Goal: Task Accomplishment & Management: Manage account settings

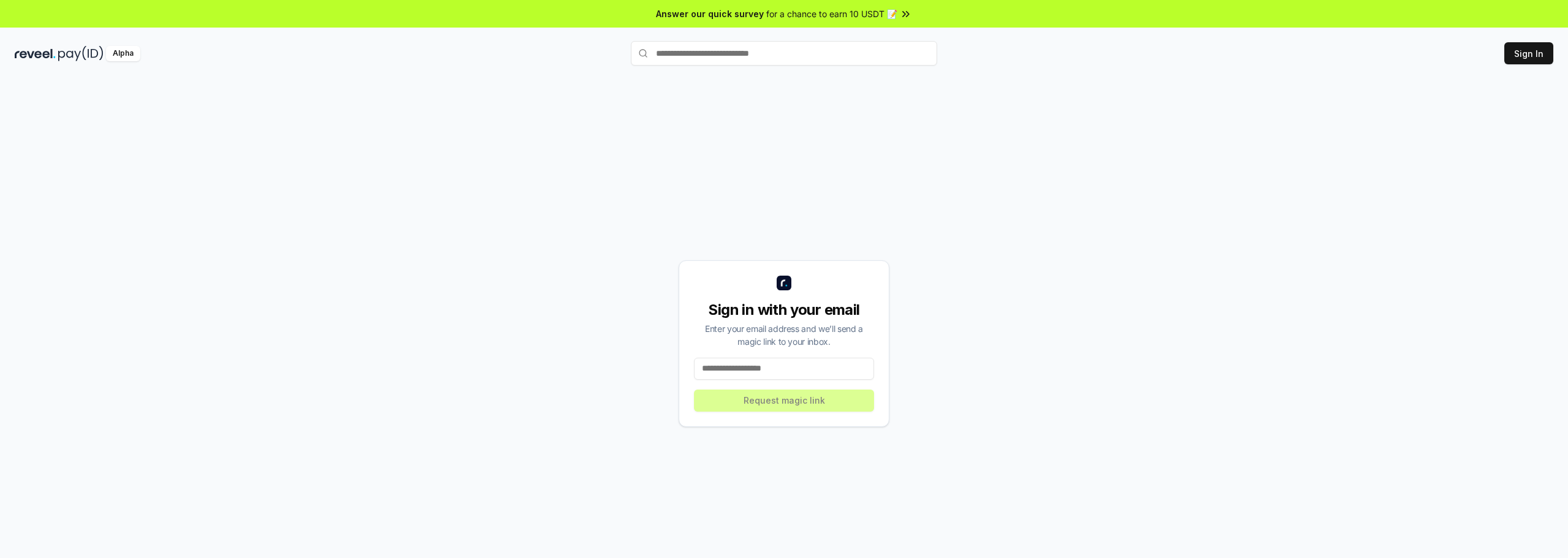
click at [835, 372] on input at bounding box center [784, 369] width 180 height 22
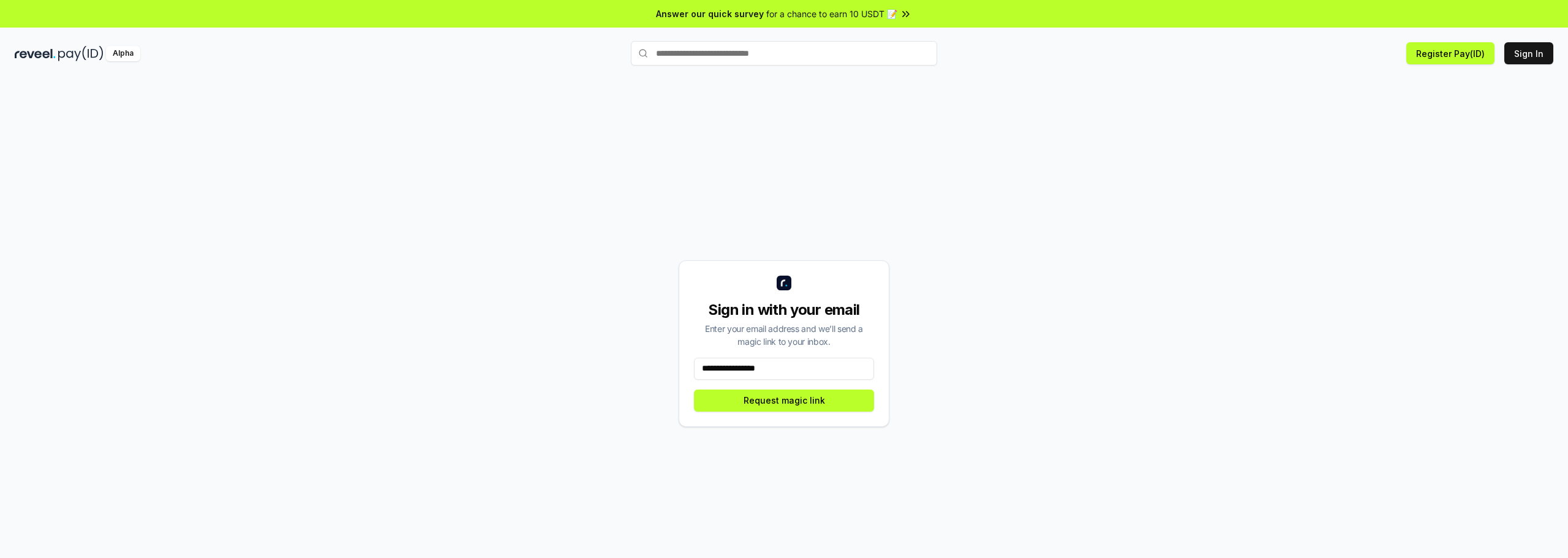
type input "**********"
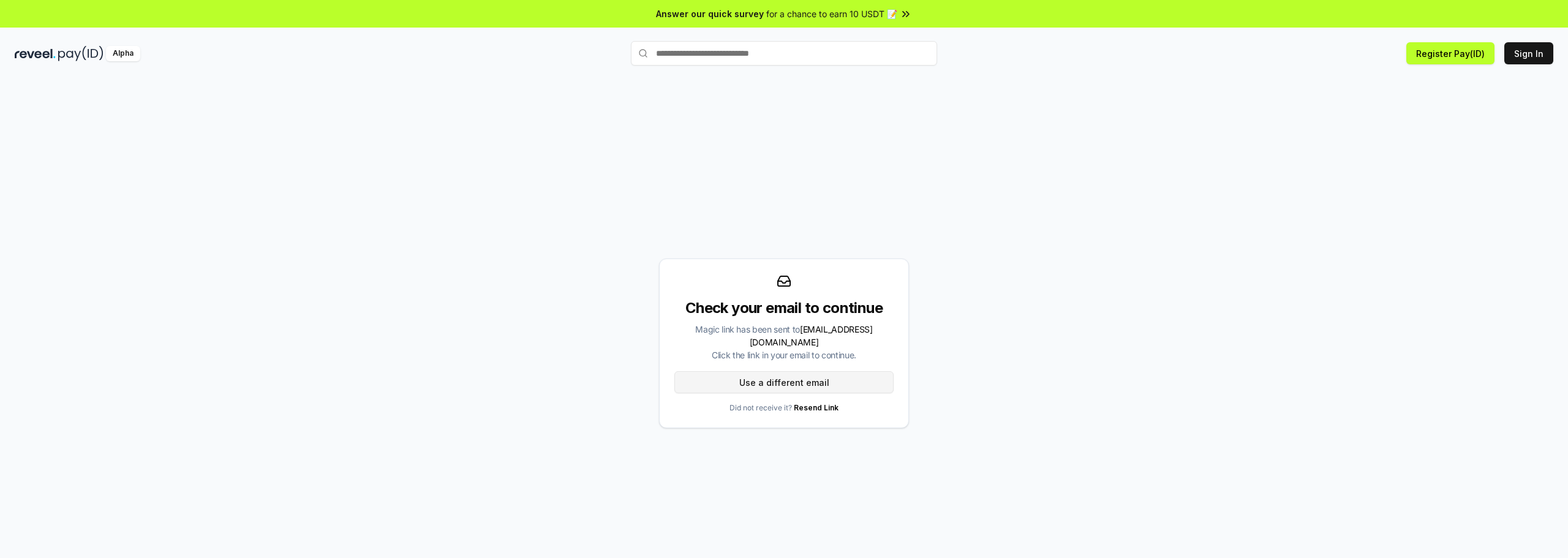
click at [865, 372] on button "Use a different email" at bounding box center [784, 383] width 219 height 22
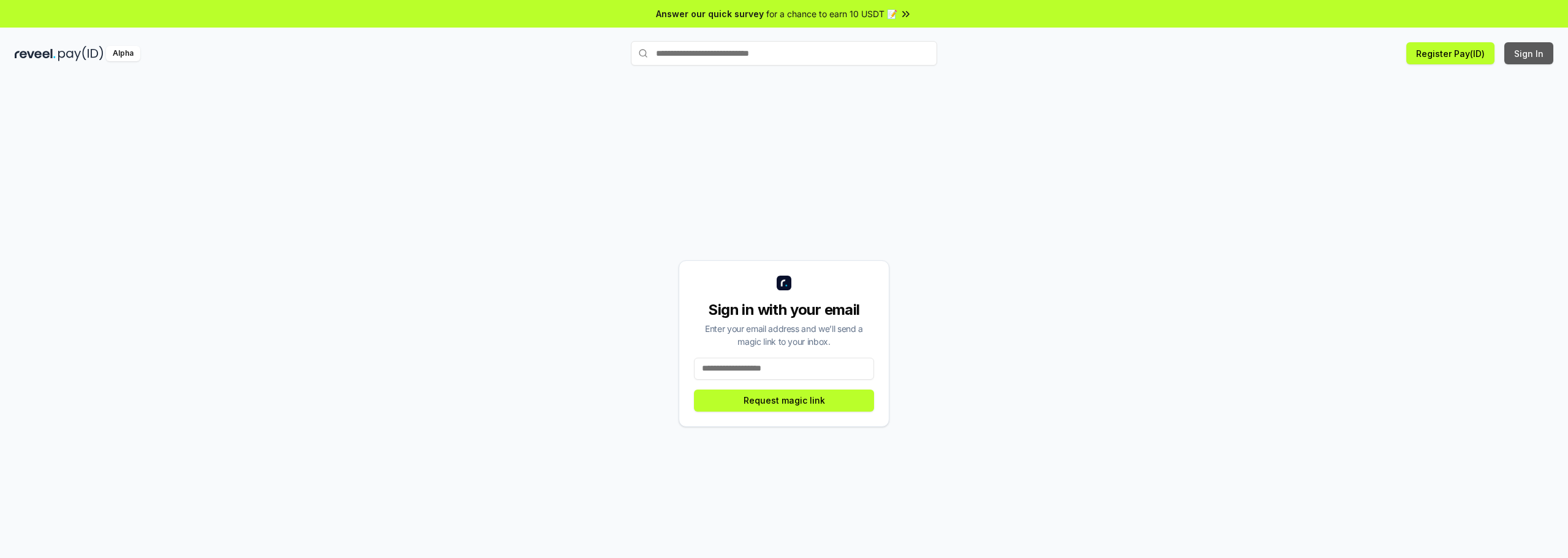
click at [1525, 54] on button "Sign In" at bounding box center [1528, 53] width 49 height 22
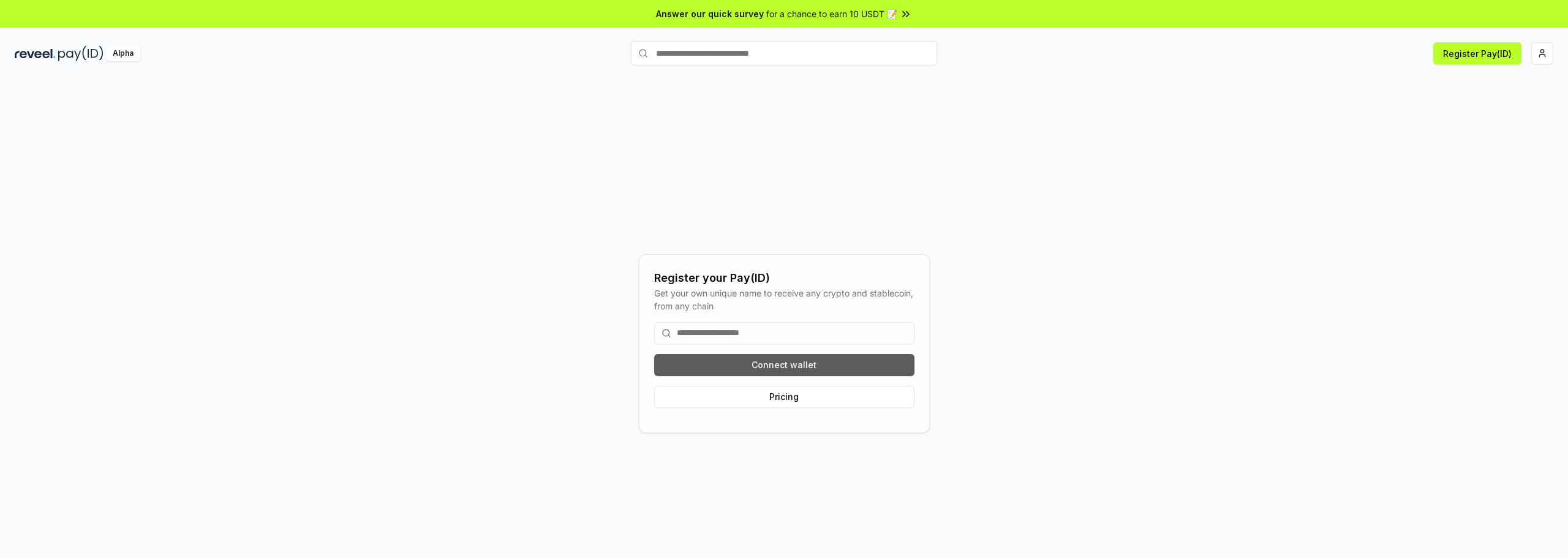
click at [789, 370] on button "Connect wallet" at bounding box center [784, 366] width 260 height 22
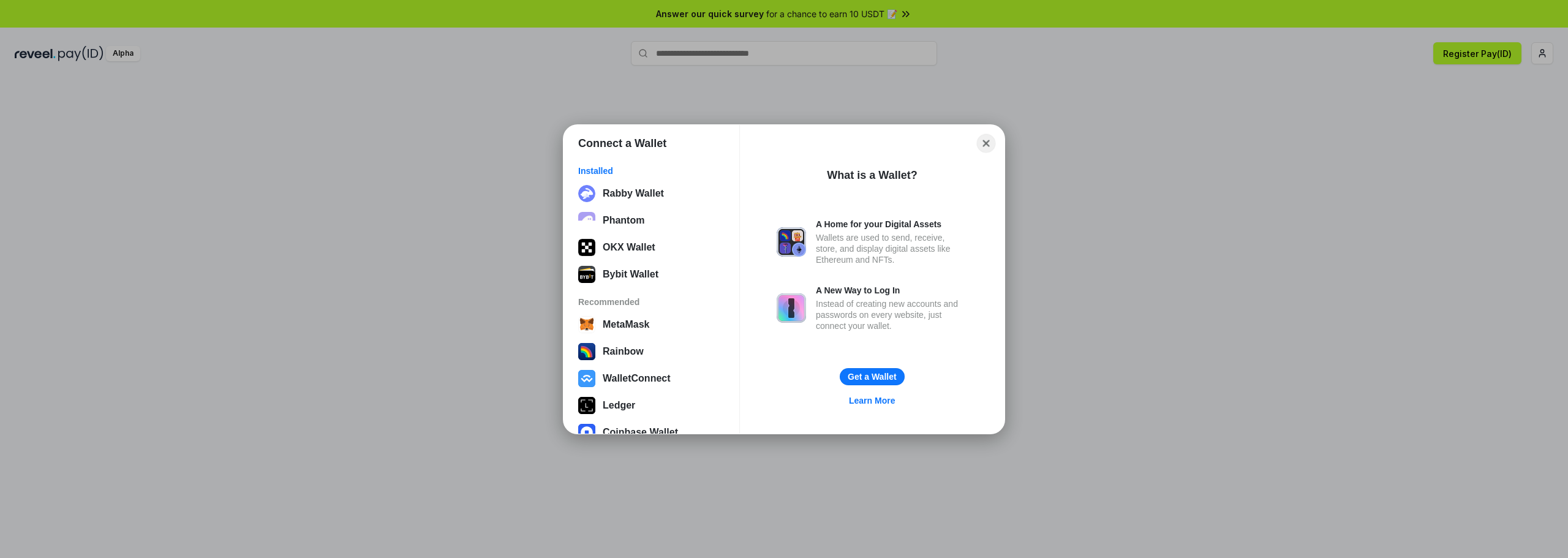
click at [988, 140] on button "Close" at bounding box center [986, 142] width 19 height 19
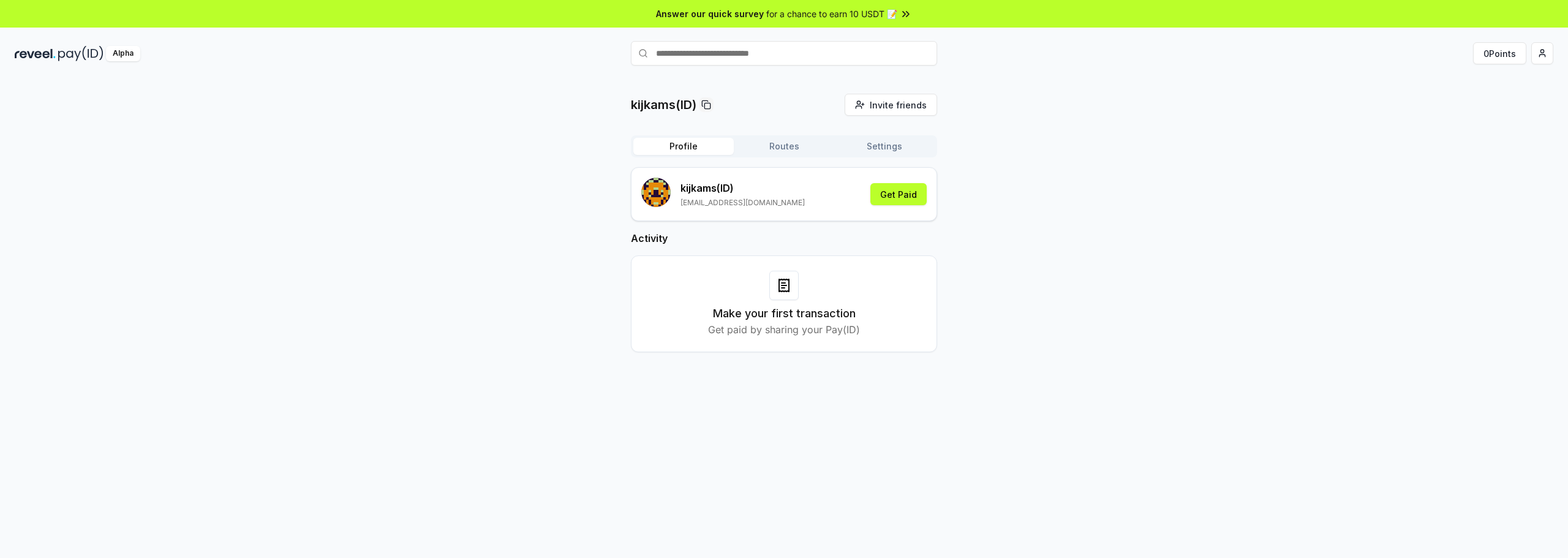
click at [684, 154] on button "Profile" at bounding box center [683, 146] width 100 height 17
click at [898, 196] on button "Get Paid" at bounding box center [898, 194] width 56 height 22
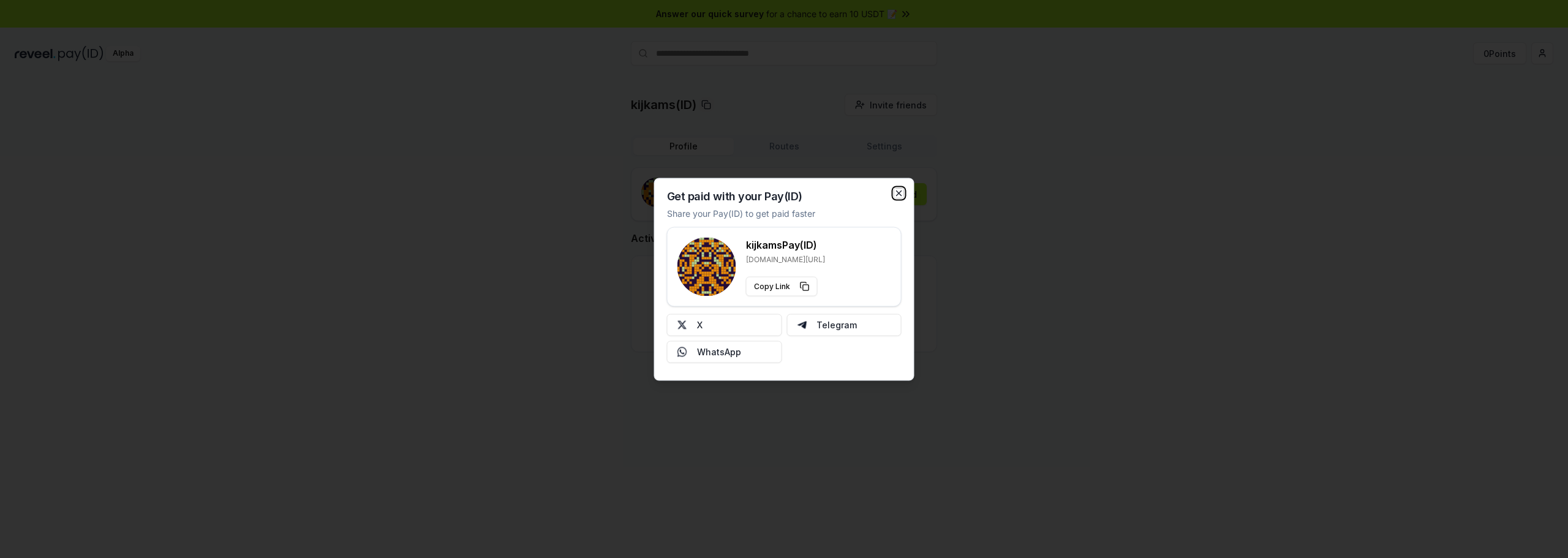
click at [897, 193] on icon "button" at bounding box center [899, 193] width 10 height 10
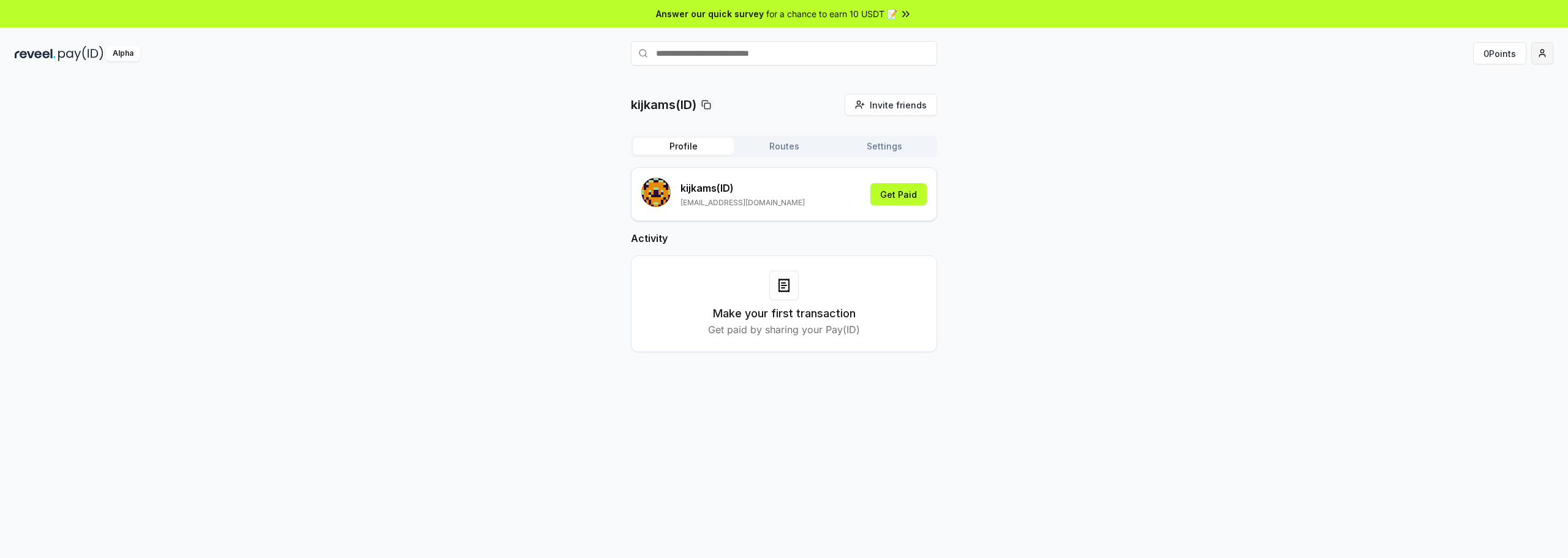
click at [1538, 54] on html "Answer our quick survey for a chance to earn 10 USDT 📝 Alpha 0 Points kijkams(I…" at bounding box center [784, 279] width 1568 height 558
click at [1480, 106] on div "View Profile" at bounding box center [1484, 106] width 136 height 20
click at [1542, 58] on html "Answer our quick survey for a chance to earn 10 USDT 📝 Alpha 0 Points kijkams(I…" at bounding box center [784, 279] width 1568 height 558
click at [1476, 128] on div "Connect Wallet" at bounding box center [1484, 125] width 136 height 20
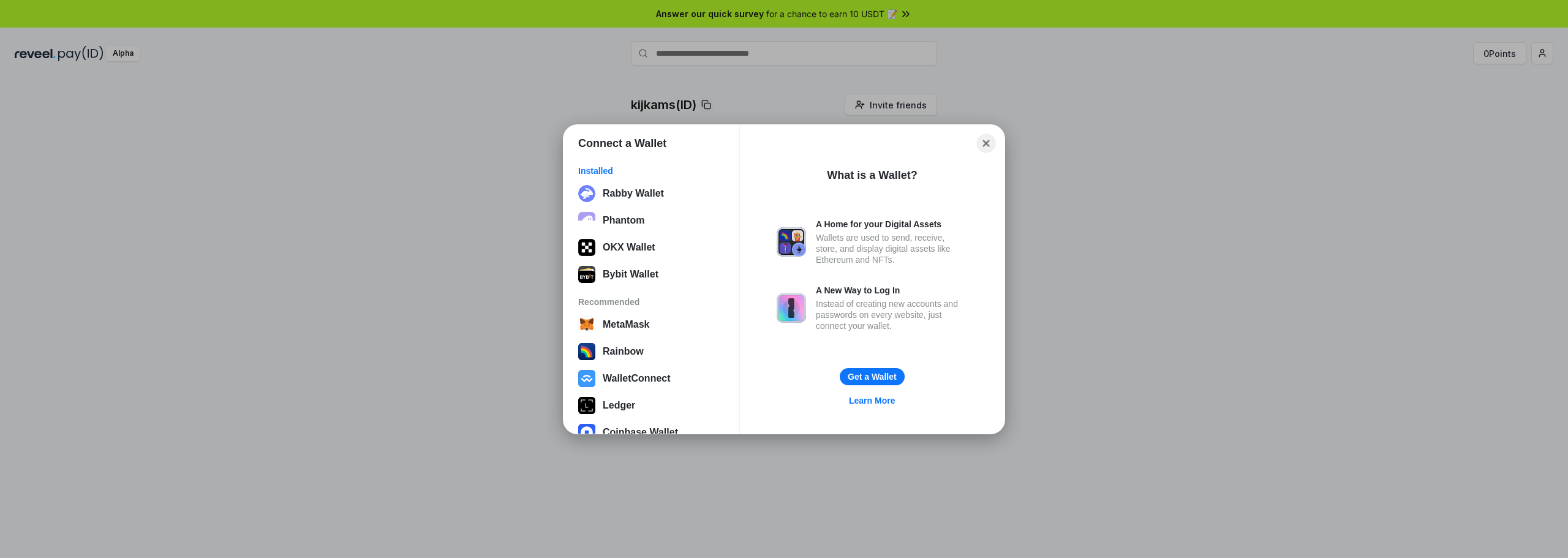
click at [983, 145] on button "Close" at bounding box center [986, 142] width 19 height 19
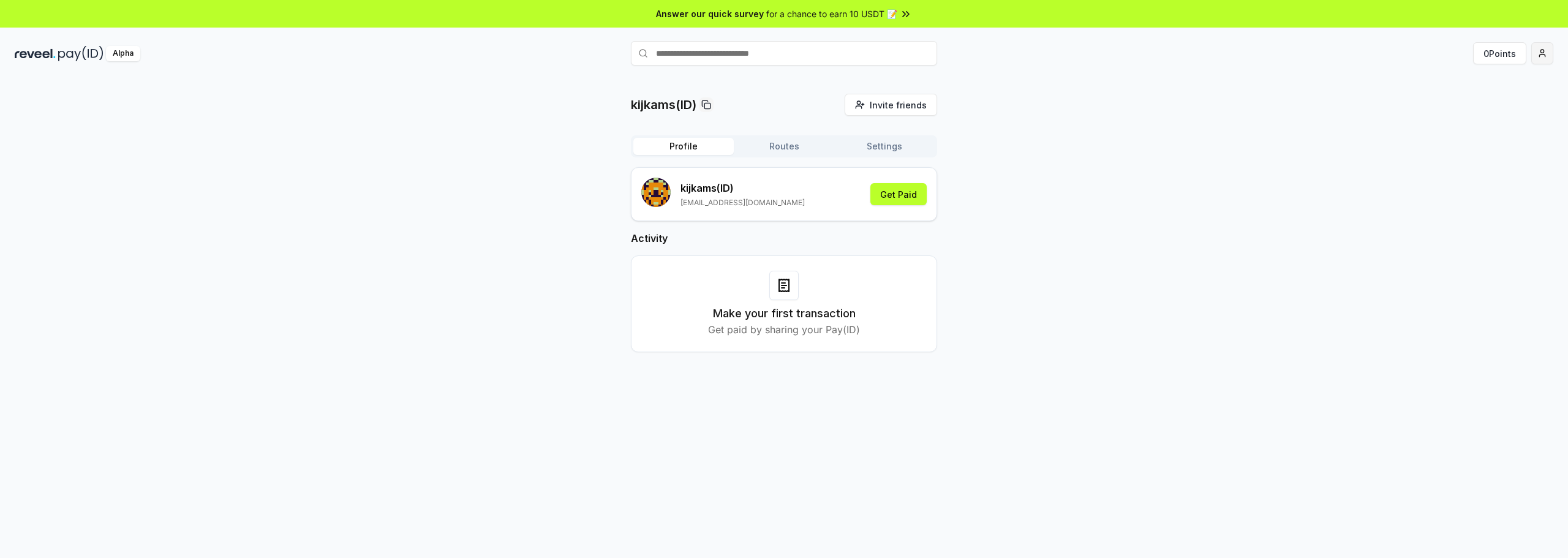
click at [1550, 56] on html "Answer our quick survey for a chance to earn 10 USDT 📝 Alpha 0 Points kijkams(I…" at bounding box center [784, 279] width 1568 height 558
click at [1495, 56] on button "0 Points" at bounding box center [1499, 53] width 53 height 22
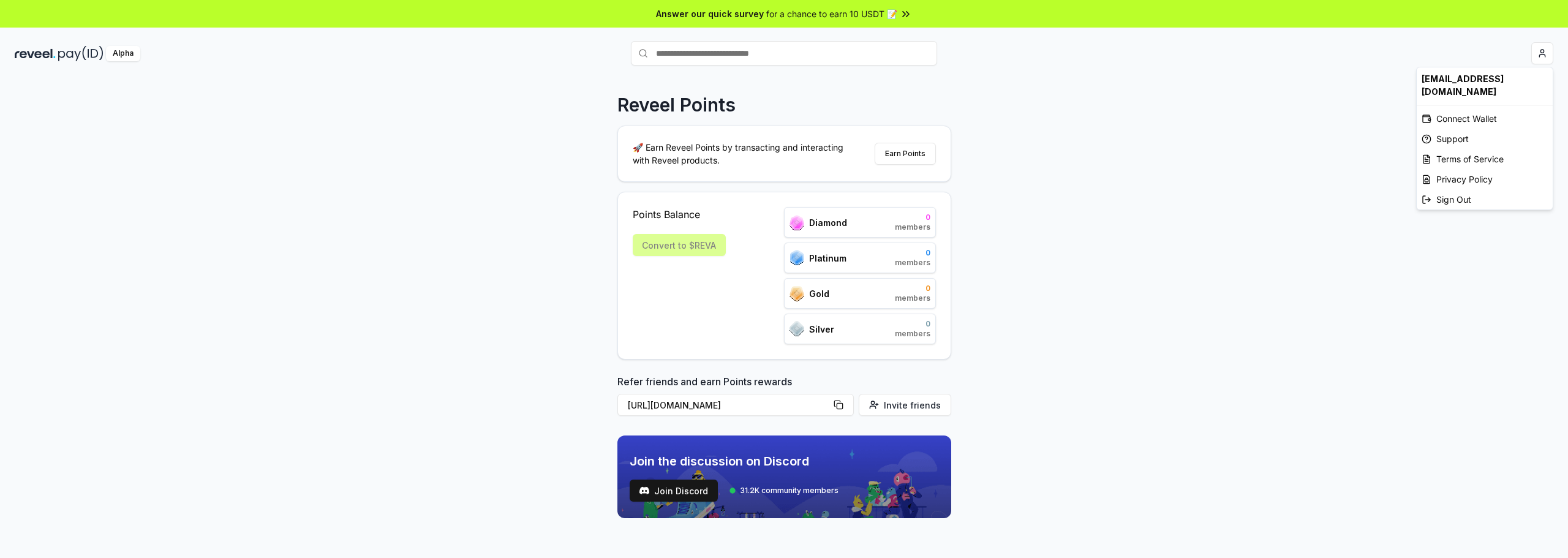
click at [1539, 53] on html "Answer our quick survey for a chance to earn 10 USDT 📝 Alpha Reveel Points 🚀 Ea…" at bounding box center [784, 279] width 1568 height 558
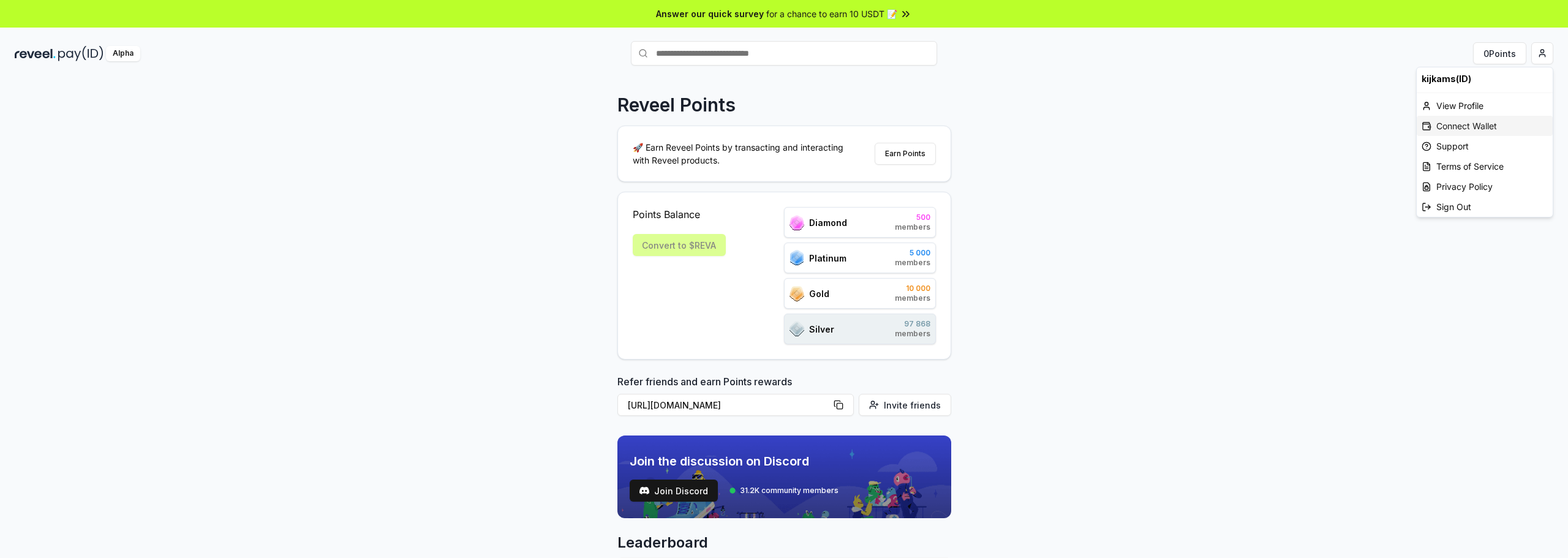
click at [1462, 125] on div "Connect Wallet" at bounding box center [1484, 125] width 136 height 20
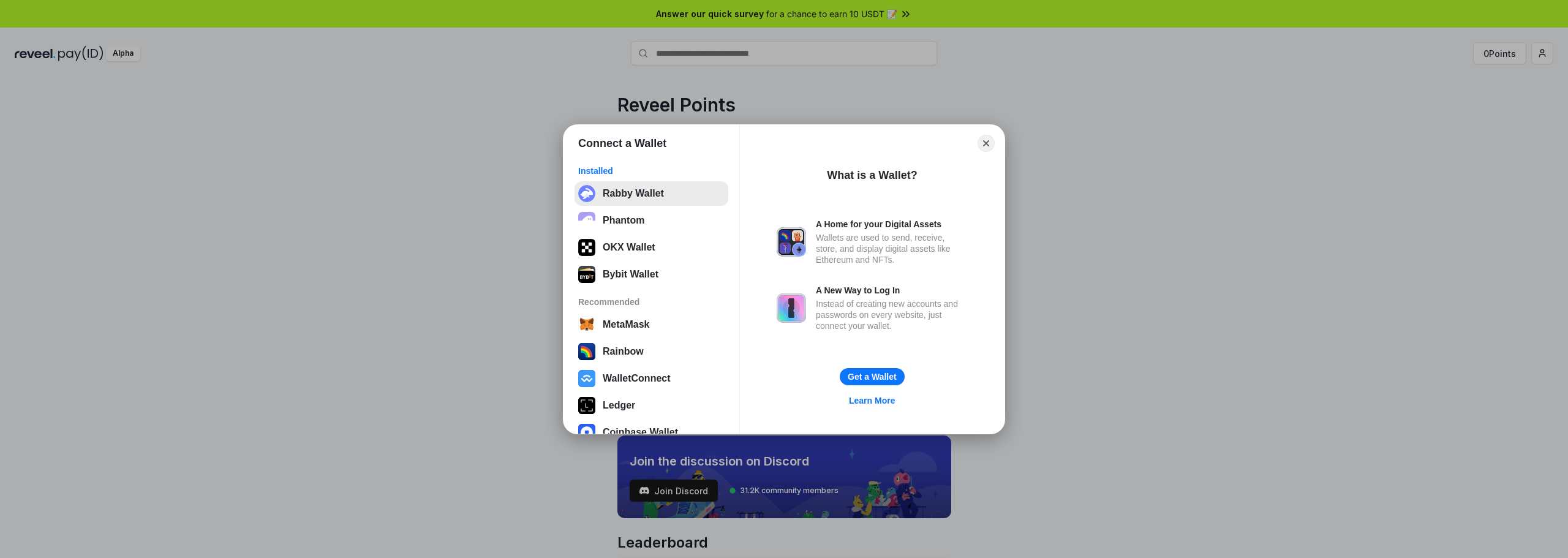
click at [652, 194] on button "Rabby Wallet" at bounding box center [651, 193] width 154 height 24
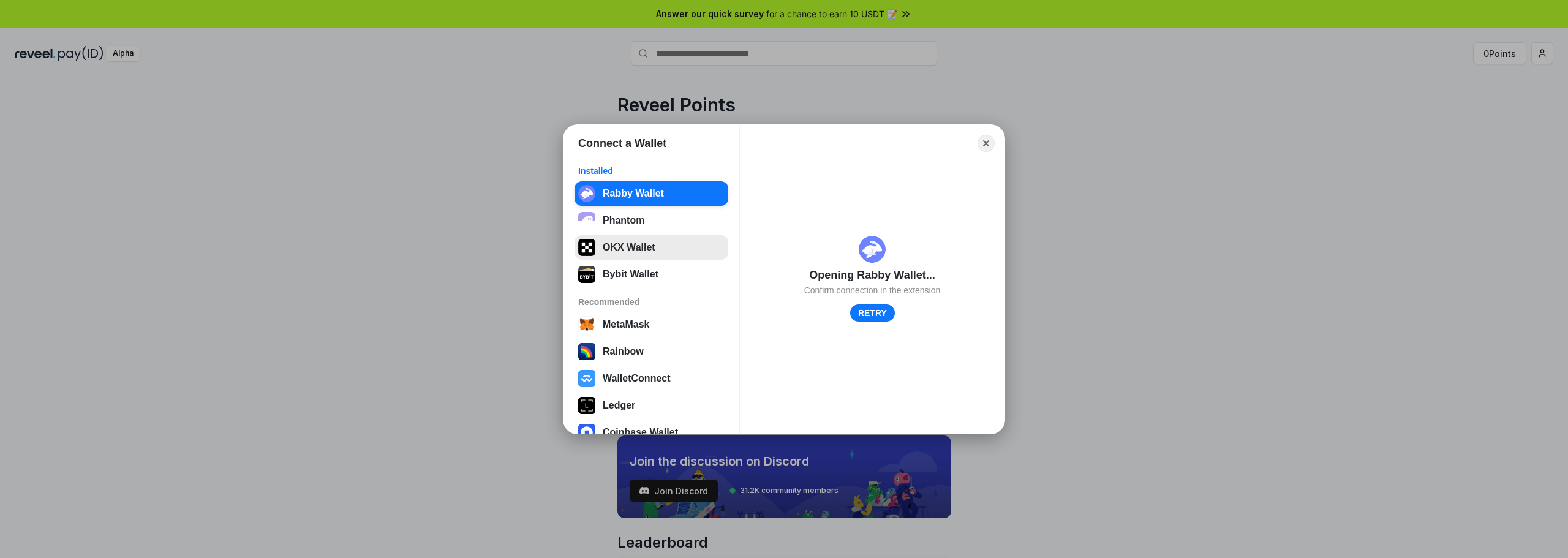
click at [632, 256] on button "OKX Wallet" at bounding box center [651, 247] width 154 height 24
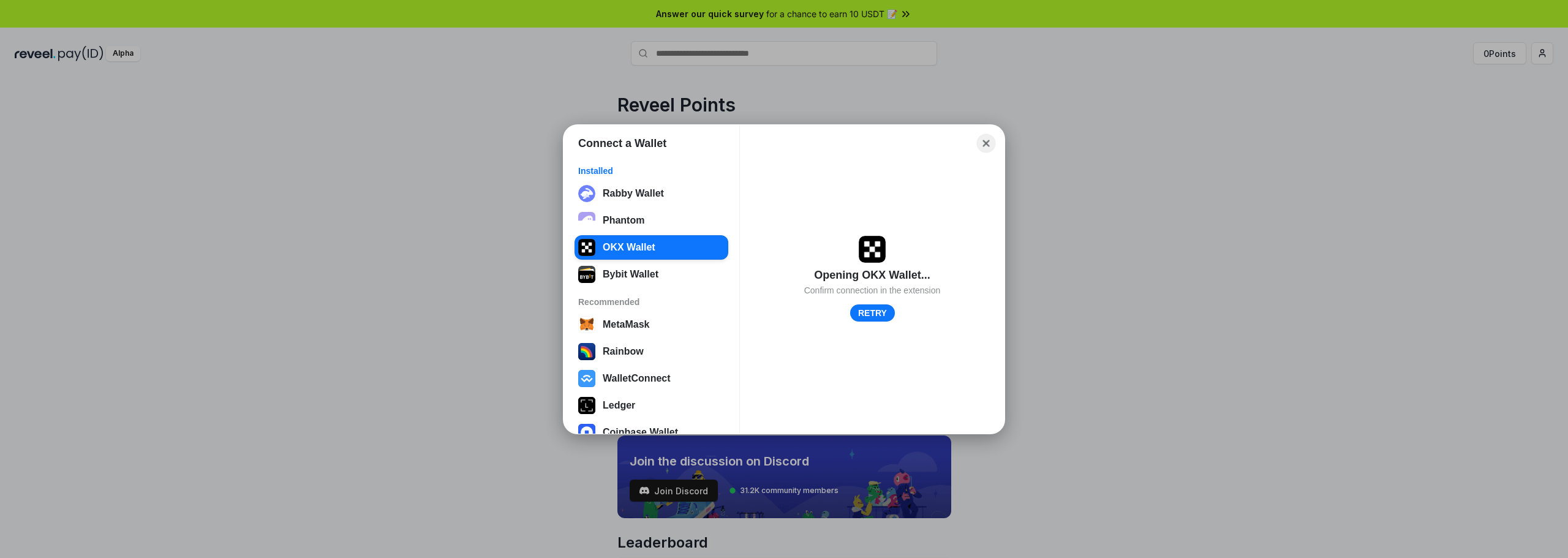
click at [989, 142] on button "Close" at bounding box center [986, 142] width 19 height 19
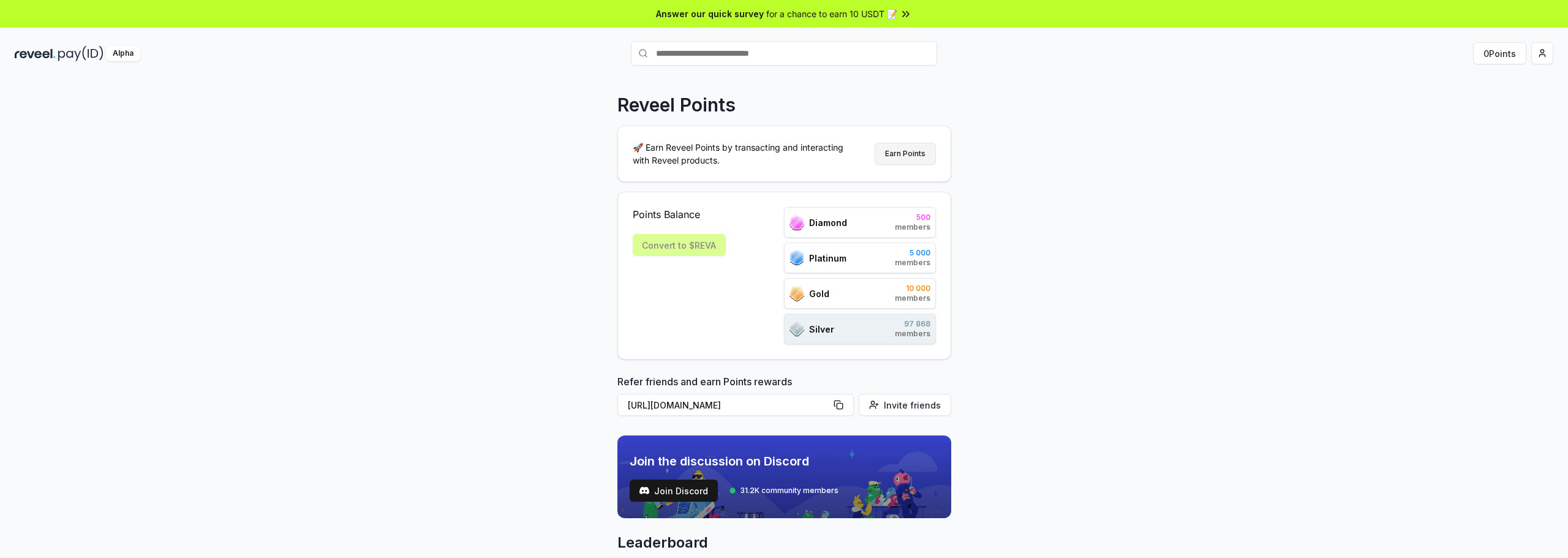
click at [892, 157] on button "Earn Points" at bounding box center [905, 154] width 61 height 22
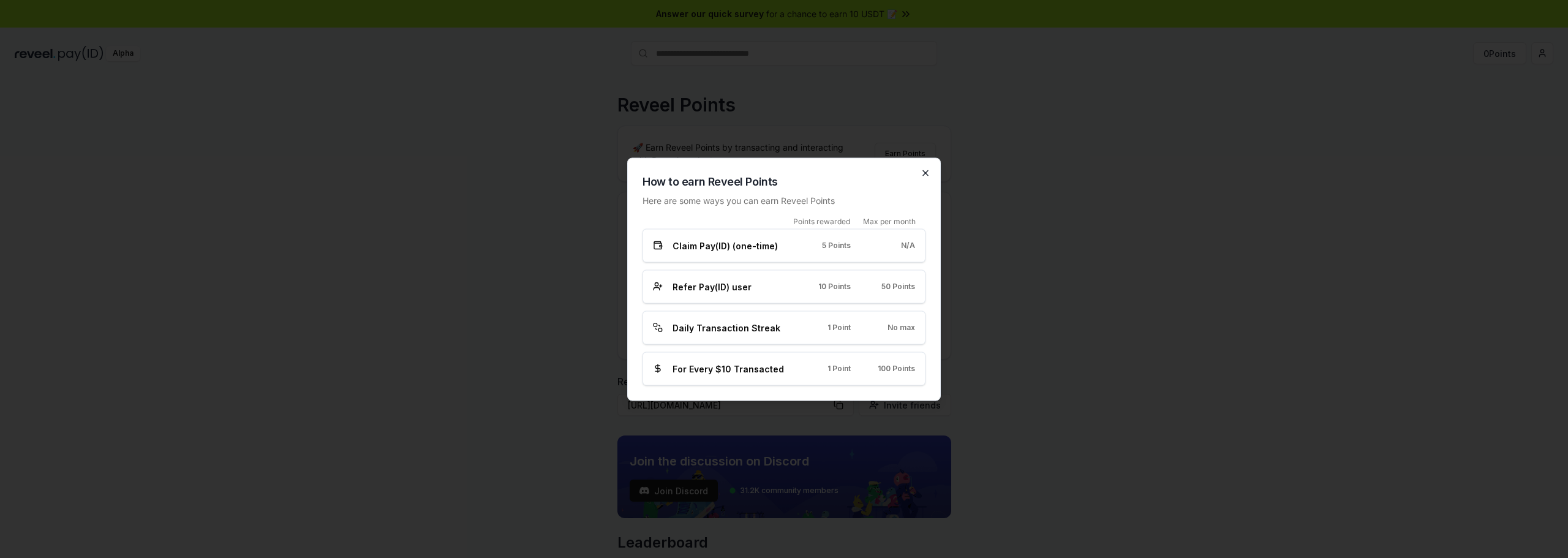
click at [921, 171] on icon "button" at bounding box center [925, 173] width 10 height 10
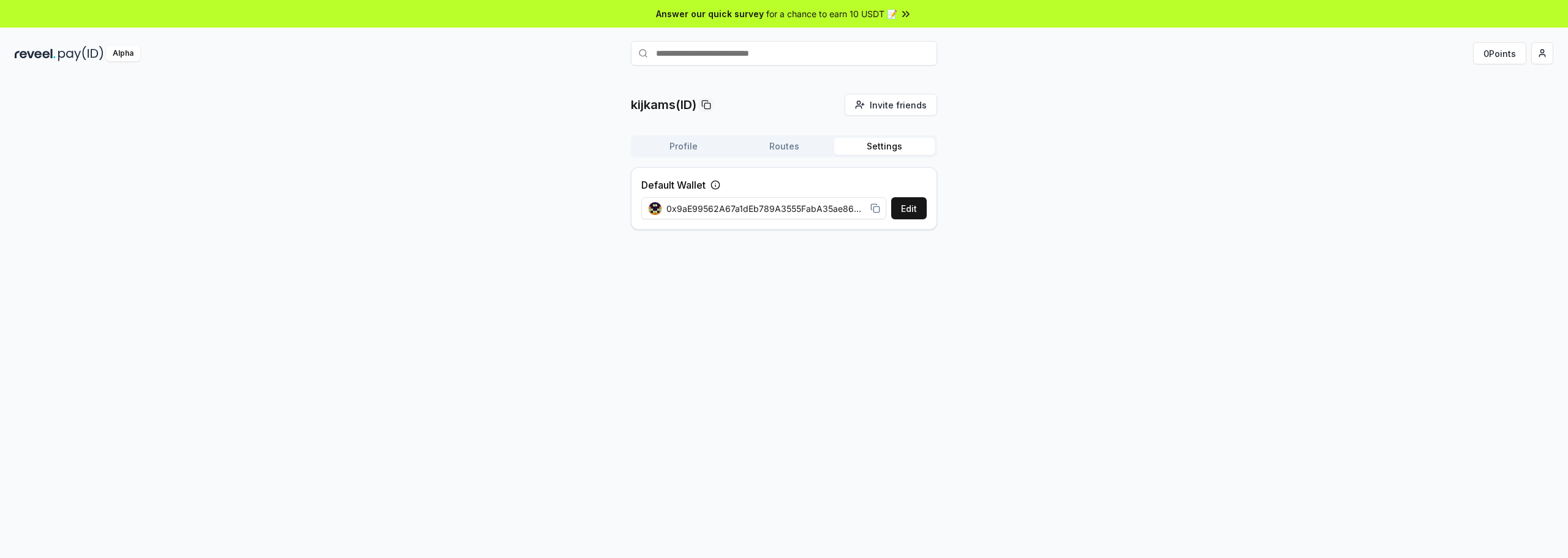
click at [888, 149] on button "Settings" at bounding box center [884, 146] width 100 height 17
click at [788, 152] on button "Routes" at bounding box center [783, 146] width 100 height 17
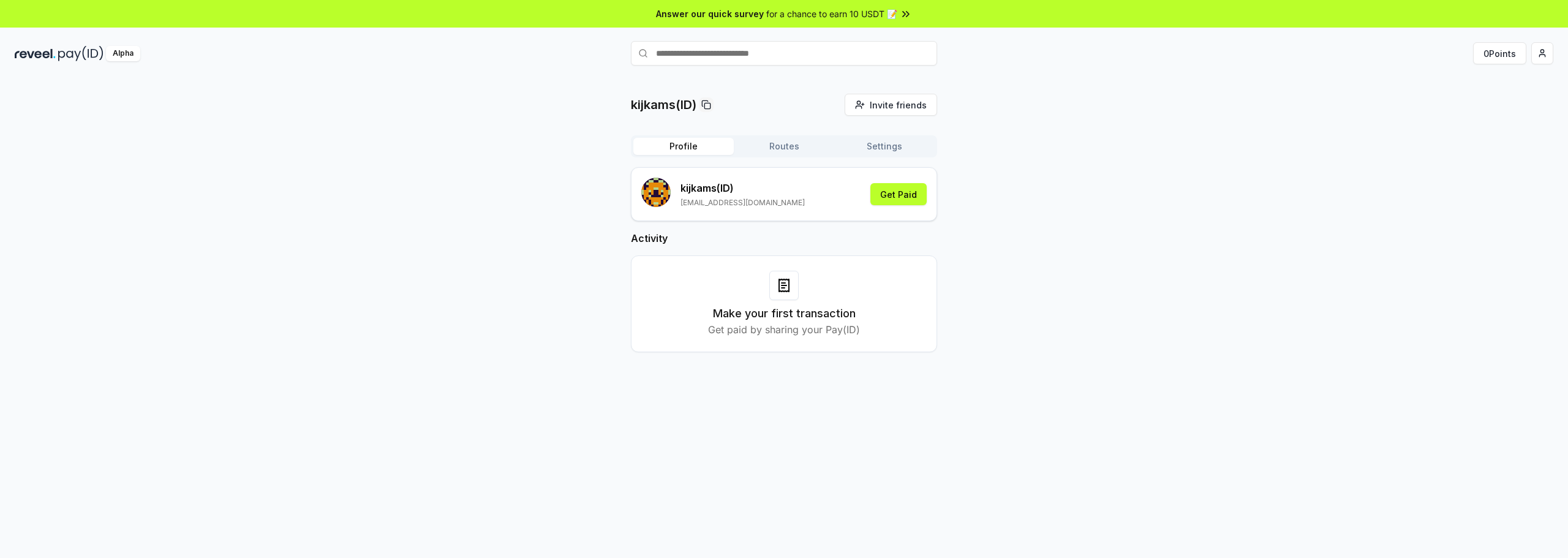
click at [694, 146] on button "Profile" at bounding box center [683, 146] width 100 height 17
drag, startPoint x: 785, startPoint y: 314, endPoint x: 781, endPoint y: 328, distance: 14.6
click at [785, 316] on h3 "Make your first transaction" at bounding box center [783, 314] width 142 height 17
click at [780, 330] on p "Get paid by sharing your Pay(ID)" at bounding box center [783, 330] width 152 height 14
drag, startPoint x: 850, startPoint y: 331, endPoint x: 747, endPoint y: 331, distance: 103.0
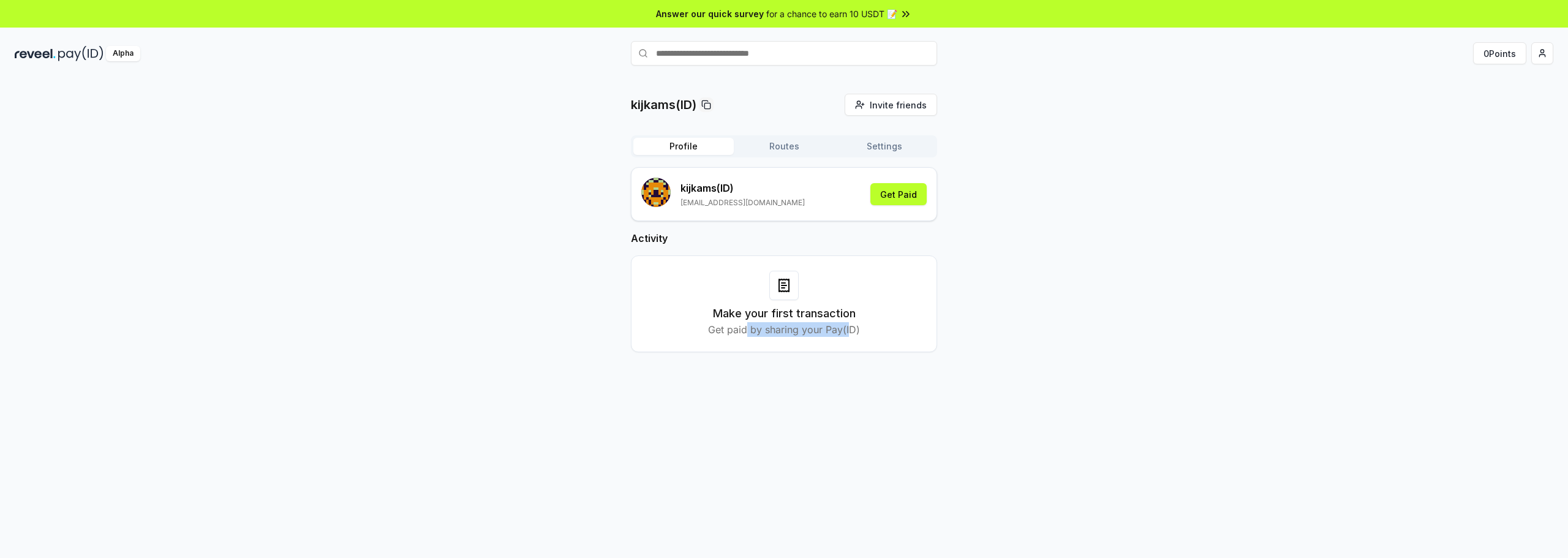
click at [747, 331] on p "Get paid by sharing your Pay(ID)" at bounding box center [783, 330] width 152 height 14
click at [897, 327] on div "Make your first transaction Get paid by sharing your Pay(ID)" at bounding box center [784, 304] width 276 height 66
click at [892, 198] on button "Get Paid" at bounding box center [898, 194] width 56 height 22
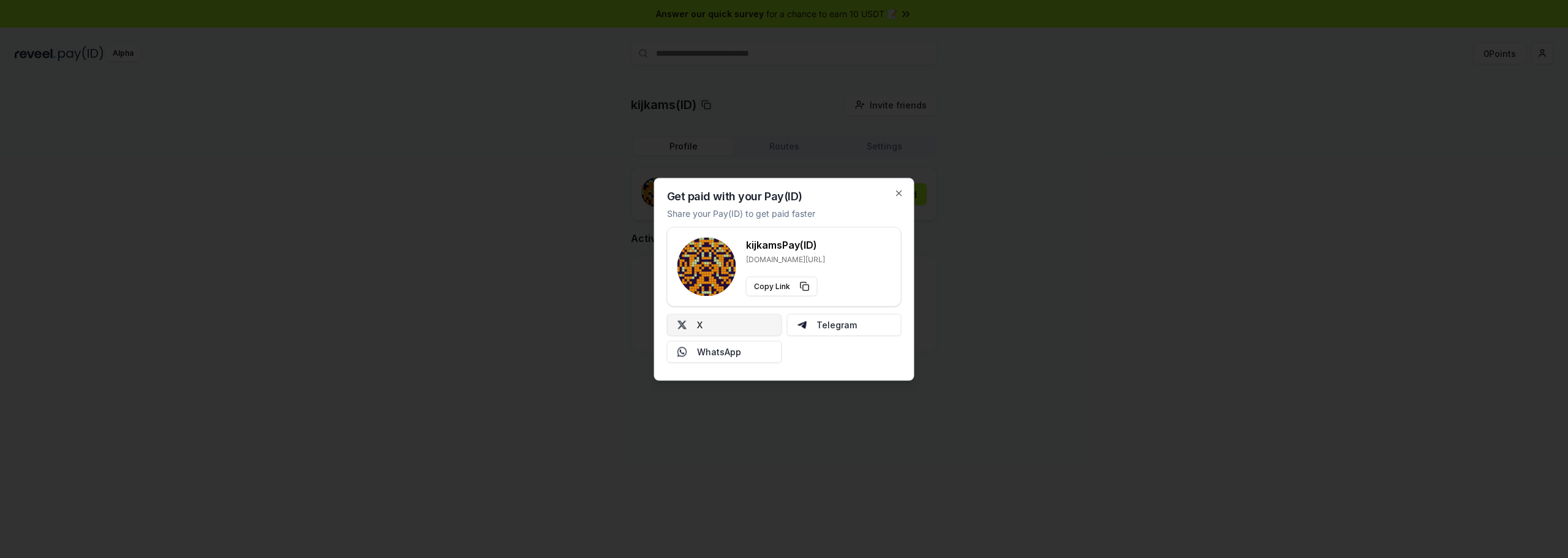
click at [744, 335] on button "X" at bounding box center [724, 325] width 115 height 22
drag, startPoint x: 897, startPoint y: 191, endPoint x: 817, endPoint y: 64, distance: 150.1
click at [897, 190] on icon "button" at bounding box center [899, 193] width 10 height 10
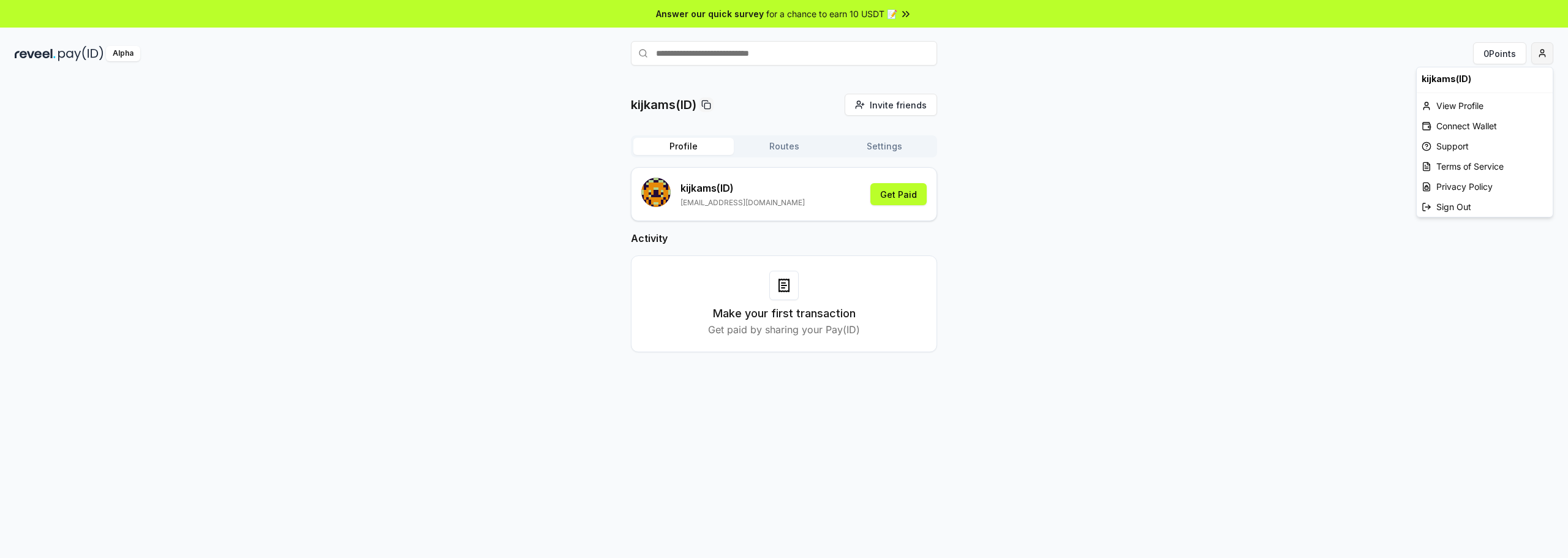
click at [1540, 51] on html "Answer our quick survey for a chance to earn 10 USDT 📝 Alpha 0 Points kijkams(I…" at bounding box center [784, 279] width 1568 height 558
click at [1462, 104] on div "View Profile" at bounding box center [1484, 106] width 136 height 20
click at [1540, 51] on html "Answer our quick survey for a chance to earn 10 USDT 📝 Alpha 0 Points kijkams(I…" at bounding box center [784, 279] width 1568 height 558
click at [1464, 129] on div "Connect Wallet" at bounding box center [1484, 125] width 136 height 20
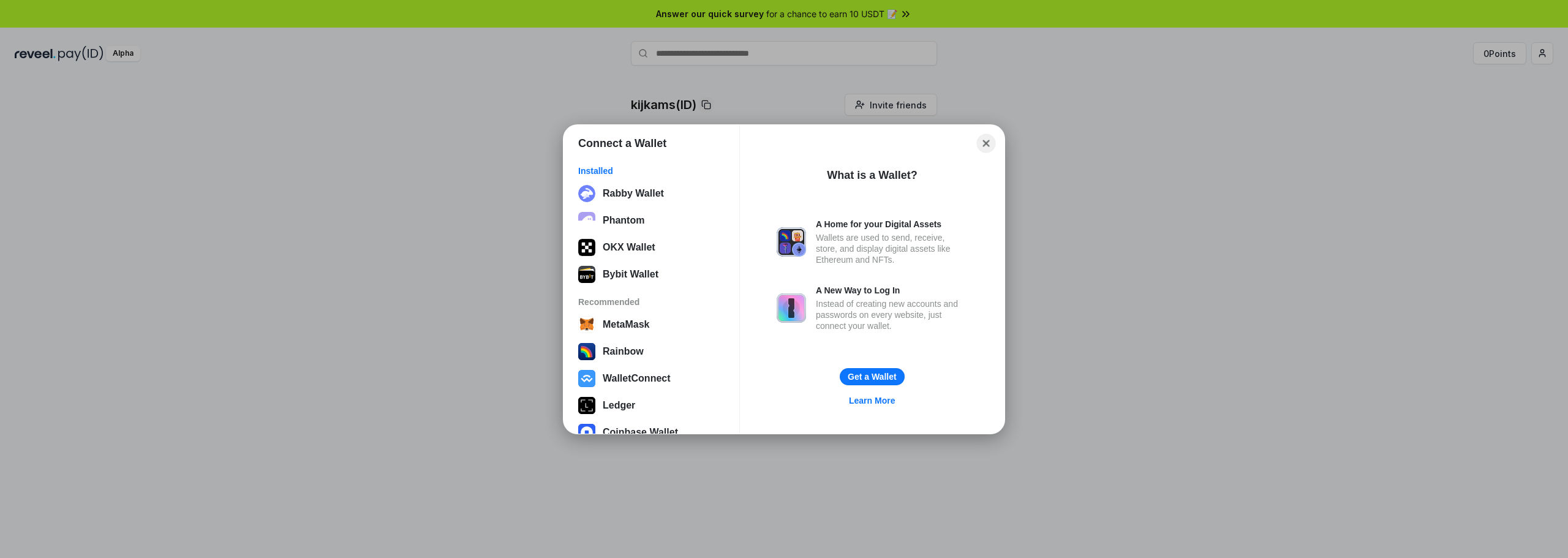
click at [988, 141] on button "Close" at bounding box center [986, 142] width 19 height 19
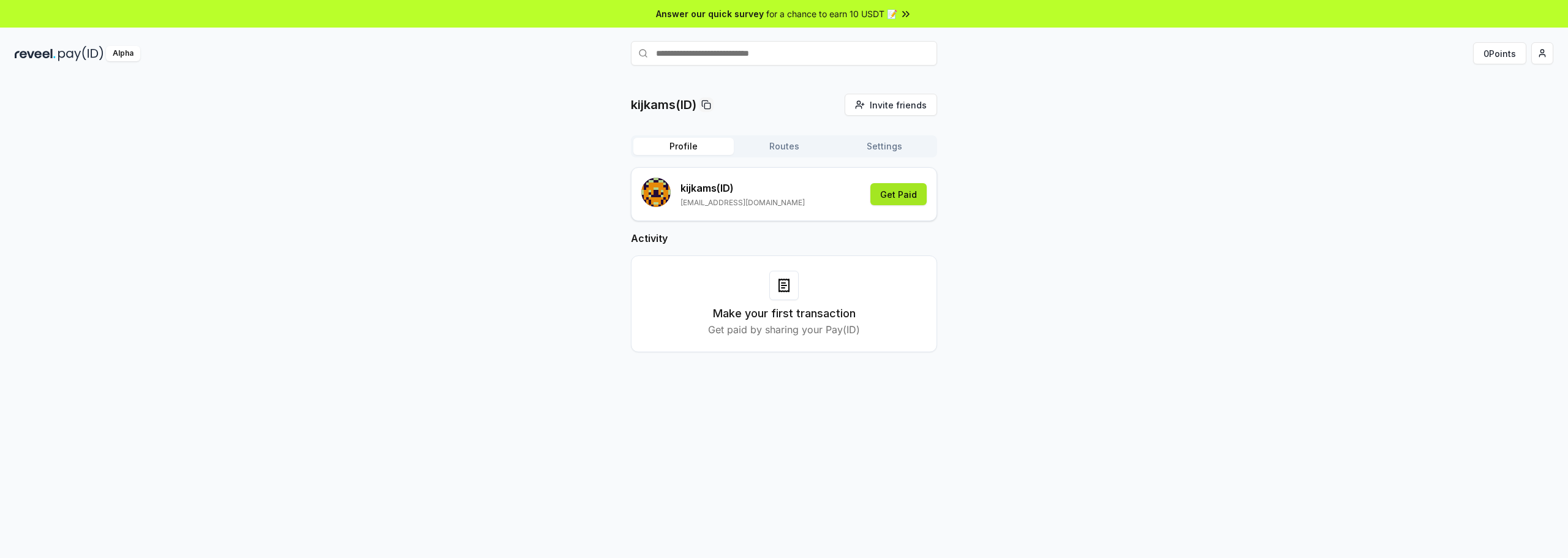
click at [896, 194] on button "Get Paid" at bounding box center [898, 194] width 56 height 22
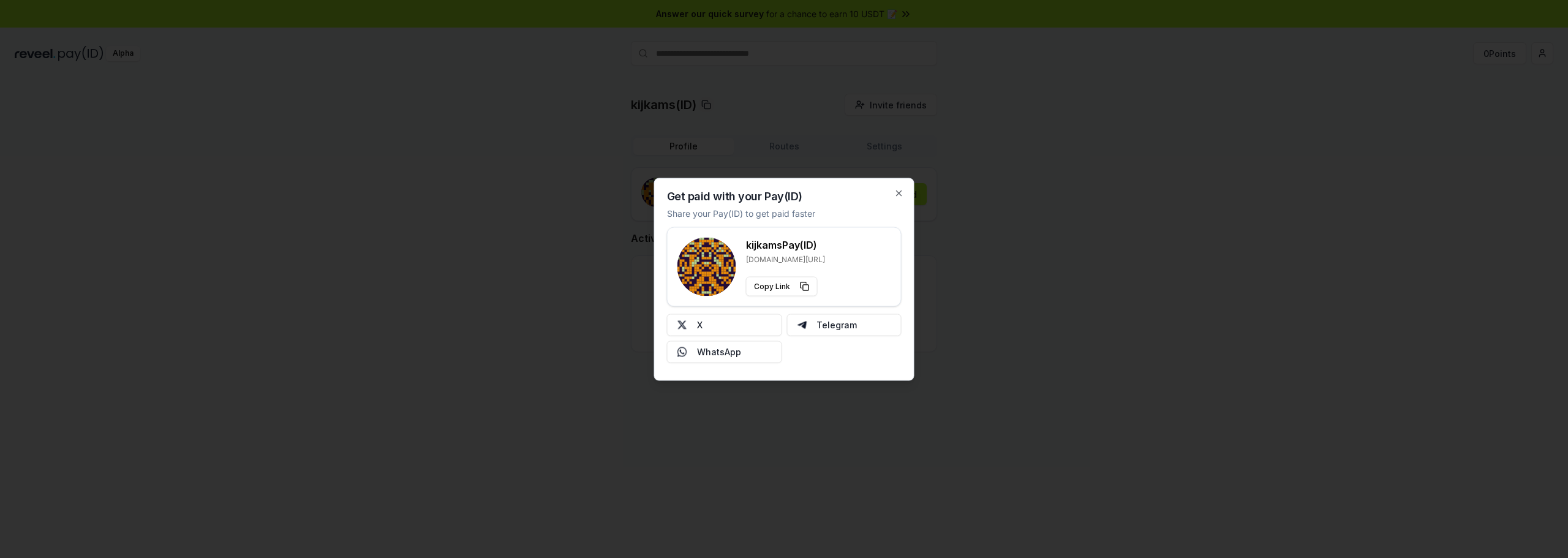
drag, startPoint x: 826, startPoint y: 262, endPoint x: 794, endPoint y: 262, distance: 32.0
click at [794, 262] on div "kijkams Pay(ID) [DOMAIN_NAME][URL] Copy Link" at bounding box center [784, 267] width 214 height 59
copy p "kijkams"
click at [915, 196] on div at bounding box center [784, 279] width 1568 height 558
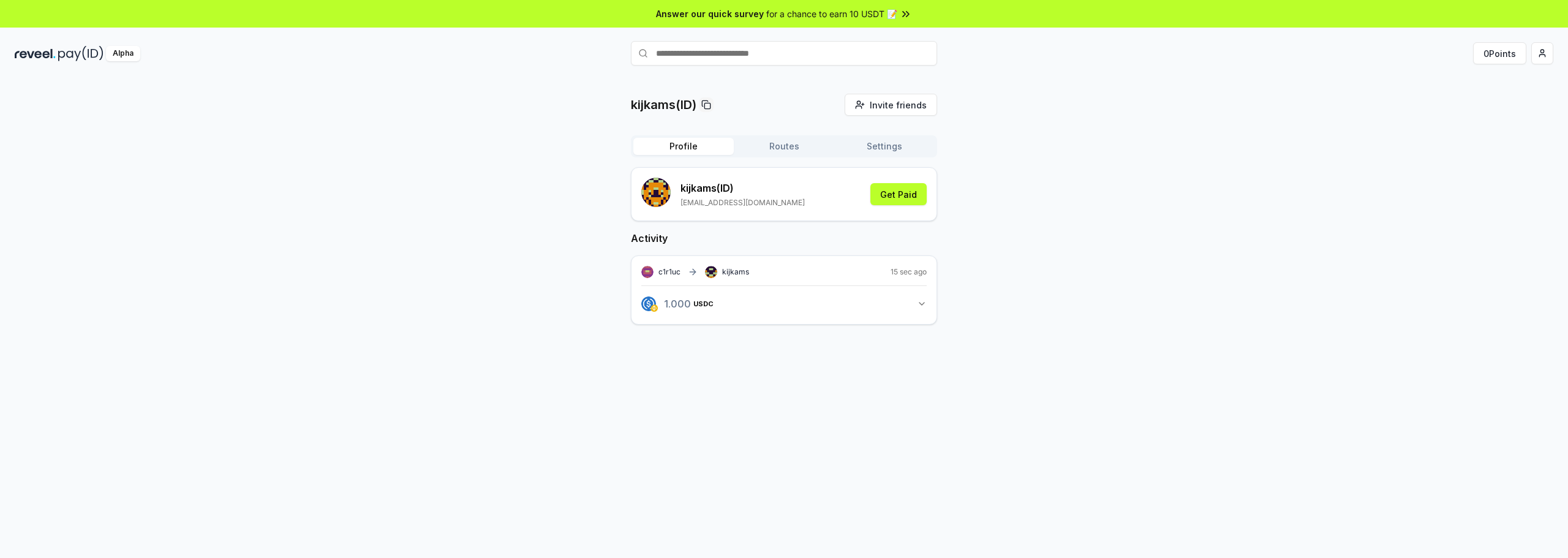
click at [762, 305] on button "1.000 USDC 1 USDC" at bounding box center [783, 304] width 285 height 21
